Goal: Transaction & Acquisition: Purchase product/service

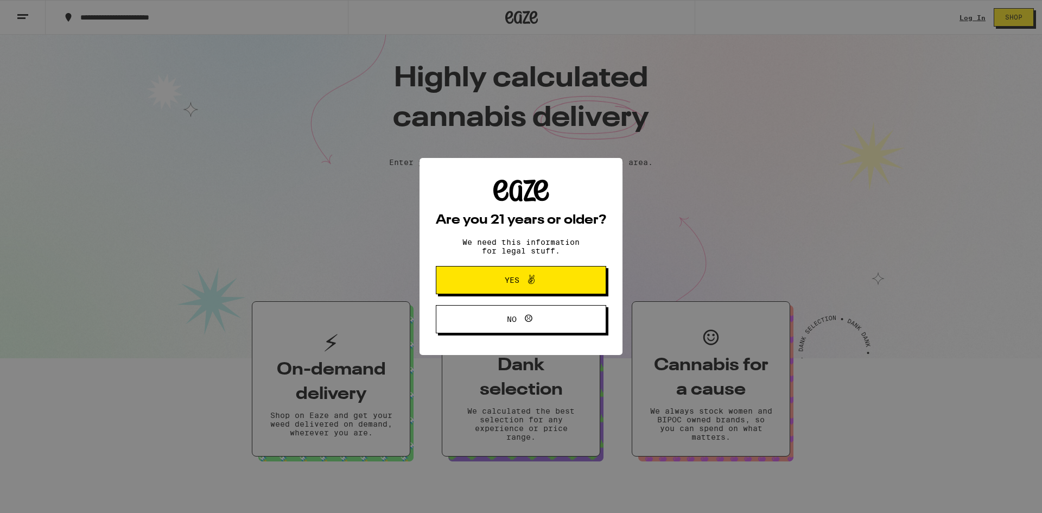
click at [550, 282] on span "Yes" at bounding box center [521, 280] width 83 height 14
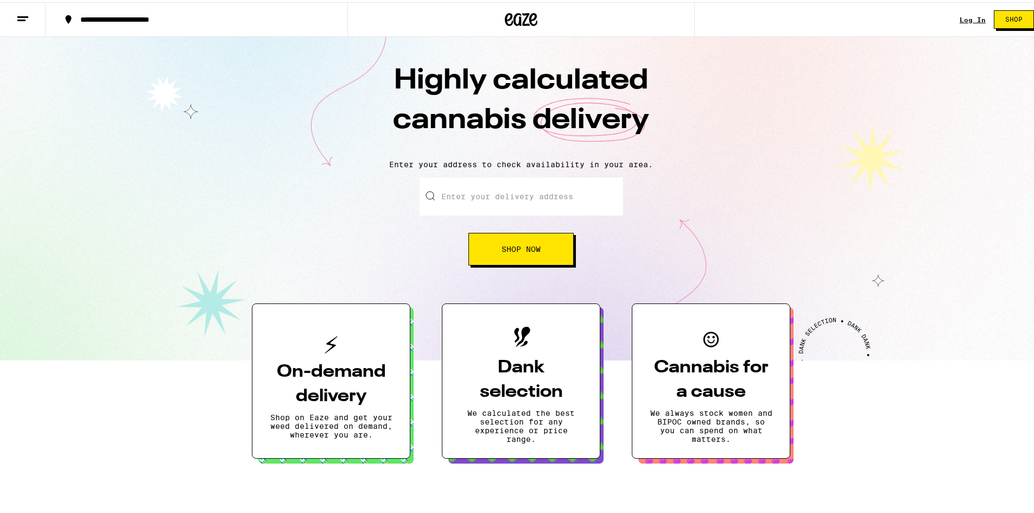
click at [30, 14] on button at bounding box center [23, 18] width 46 height 34
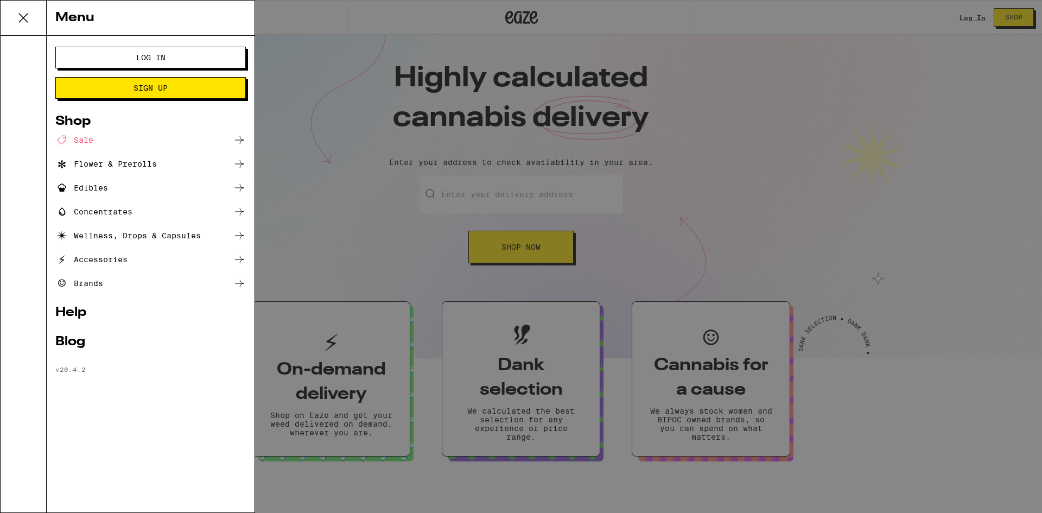
click at [963, 193] on div "Menu Log In Sign Up Shop Sale Flower & Prerolls Edibles Concentrates Wellness, …" at bounding box center [521, 256] width 1042 height 513
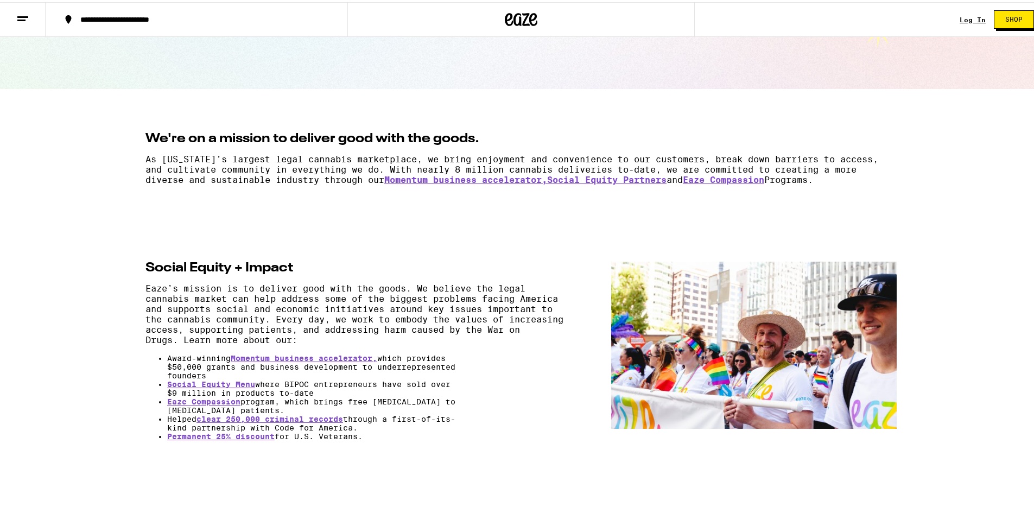
scroll to position [16, 0]
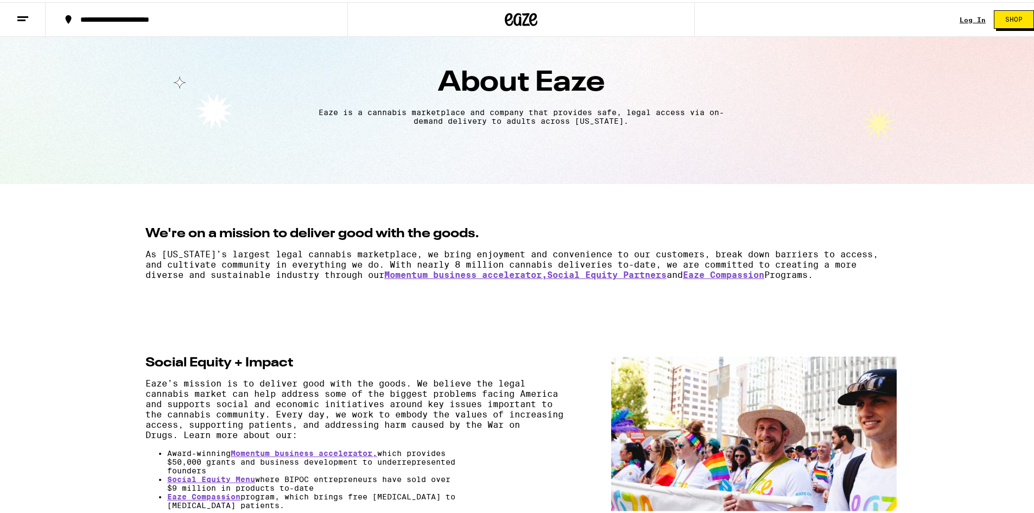
click at [21, 5] on button at bounding box center [23, 18] width 46 height 34
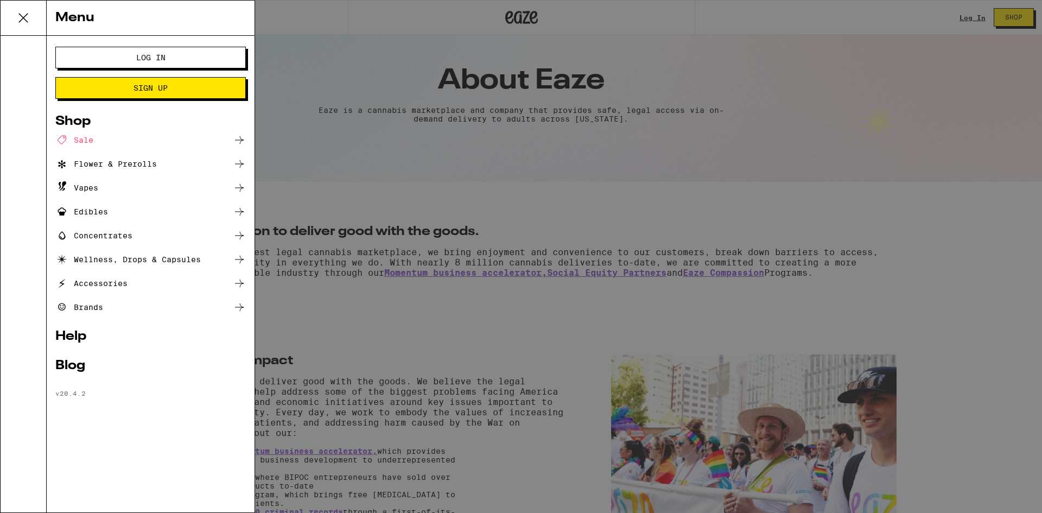
click at [192, 309] on div "Brands" at bounding box center [150, 307] width 191 height 13
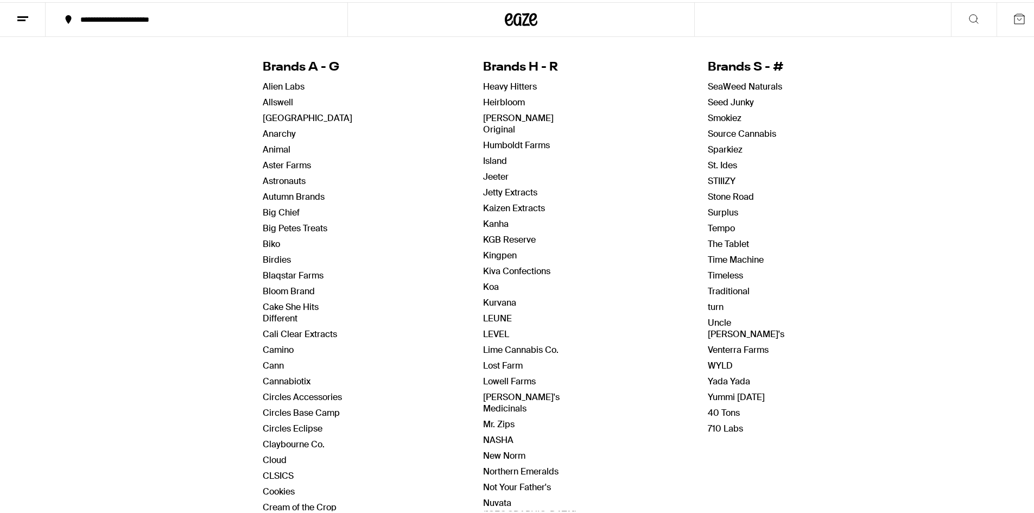
scroll to position [109, 0]
